Goal: Task Accomplishment & Management: Use online tool/utility

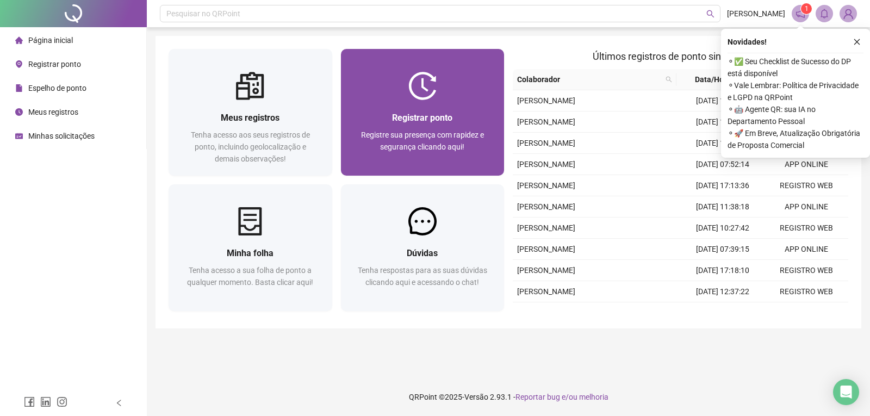
click at [414, 94] on img at bounding box center [423, 86] width 28 height 28
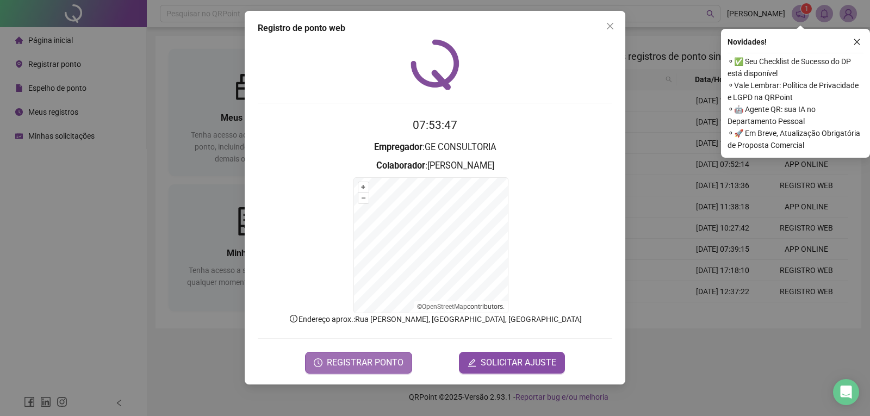
click at [387, 363] on span "REGISTRAR PONTO" at bounding box center [365, 362] width 77 height 13
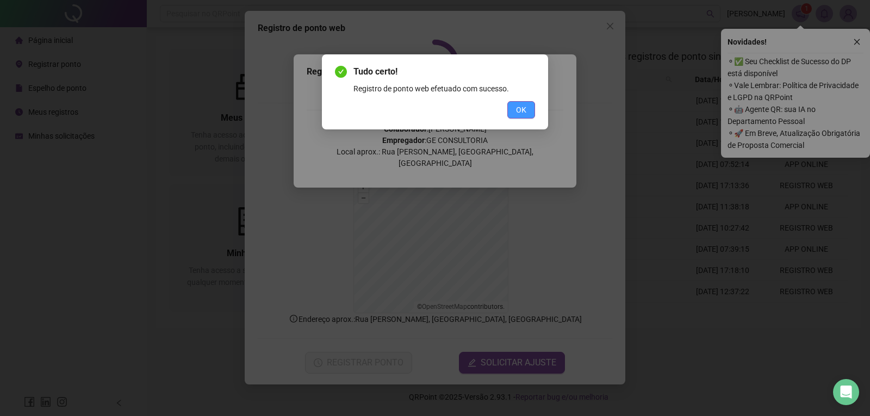
click at [523, 115] on span "OK" at bounding box center [521, 110] width 10 height 12
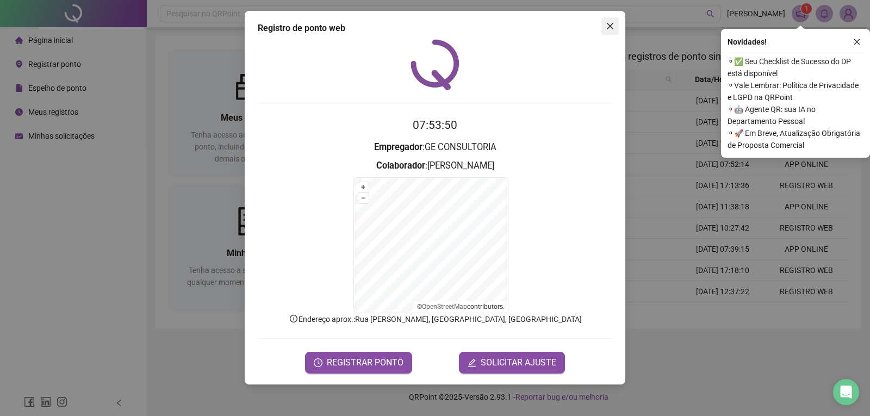
click at [615, 25] on span "Close" at bounding box center [610, 26] width 17 height 9
